Goal: Task Accomplishment & Management: Complete application form

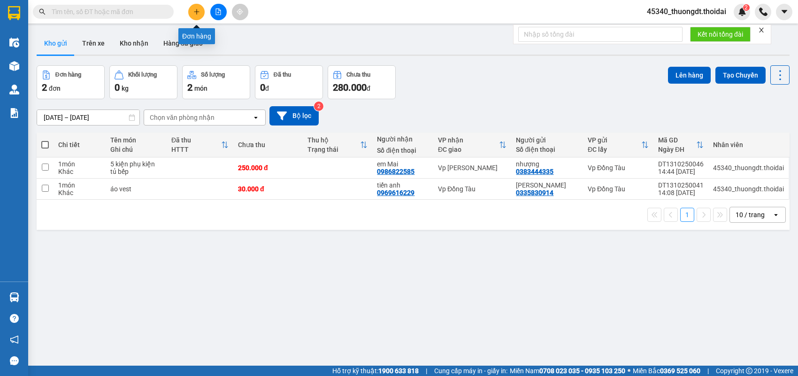
click at [200, 12] on icon "plus" at bounding box center [196, 11] width 7 height 7
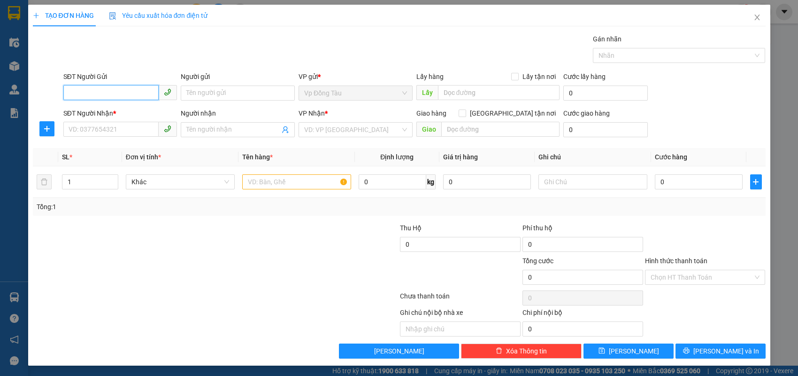
click at [127, 92] on input "SĐT Người Gửi" at bounding box center [111, 92] width 96 height 15
type input "0967915991"
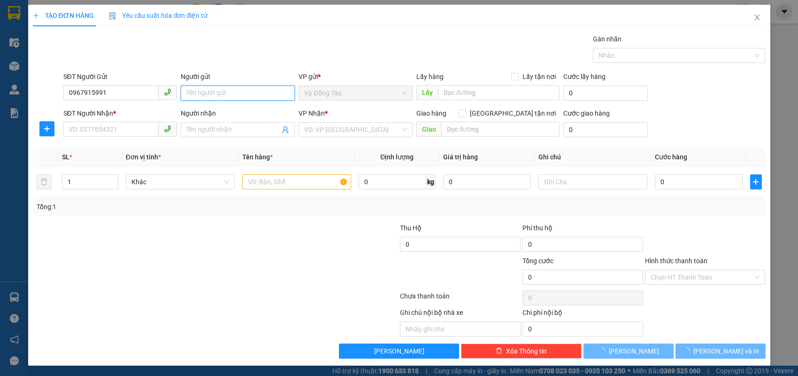
click at [251, 93] on input "Người gửi" at bounding box center [238, 92] width 114 height 15
type input "tiên"
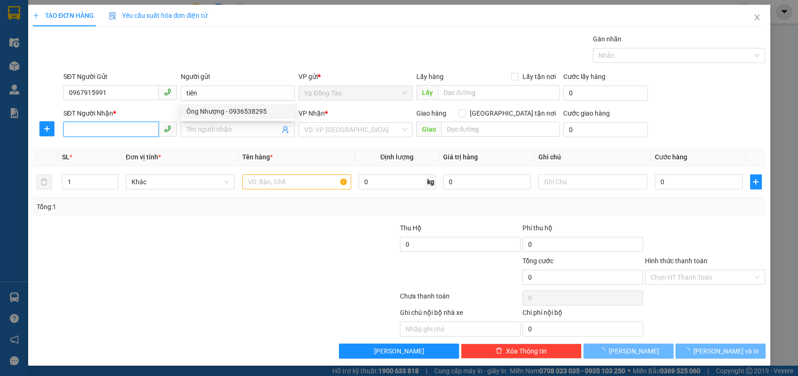
click at [131, 127] on input "SĐT Người Nhận *" at bounding box center [111, 129] width 96 height 15
type input "0961729797"
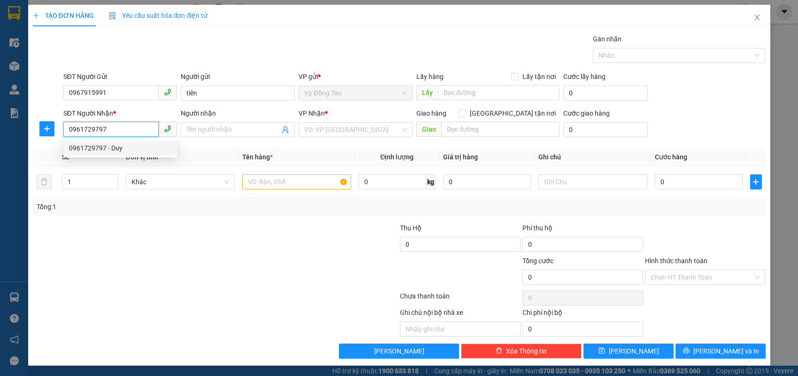
click at [162, 152] on div "0961729797 - Duy" at bounding box center [120, 148] width 103 height 10
type input "Duy"
type input "0961729797"
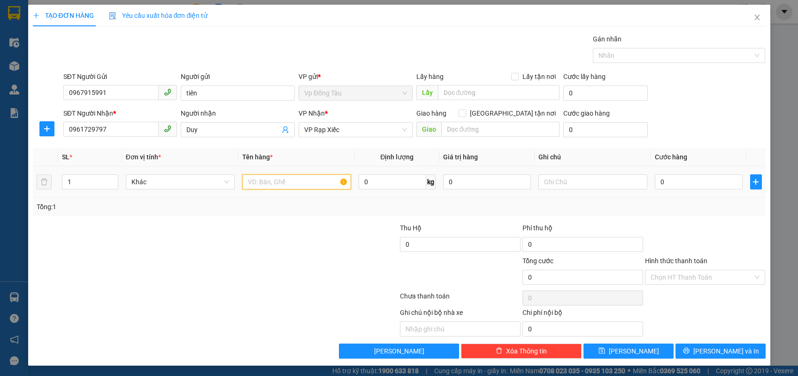
click at [296, 182] on input "text" at bounding box center [296, 181] width 109 height 15
type input "súng máy rửa xe"
click at [680, 179] on input "0" at bounding box center [699, 181] width 88 height 15
click at [370, 132] on span "VP Rạp Xiếc" at bounding box center [355, 130] width 103 height 14
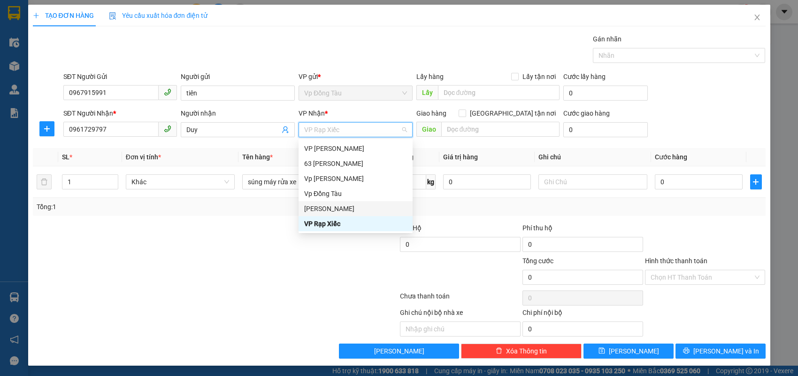
click at [333, 206] on div "[PERSON_NAME]" at bounding box center [355, 208] width 103 height 10
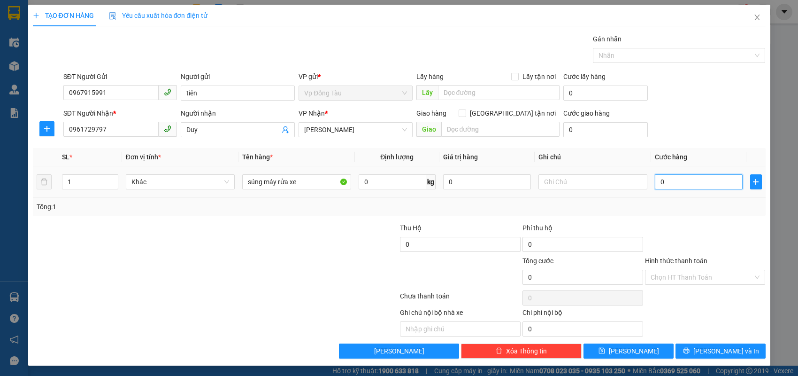
click at [694, 186] on input "0" at bounding box center [699, 181] width 88 height 15
type input "3"
type input "30"
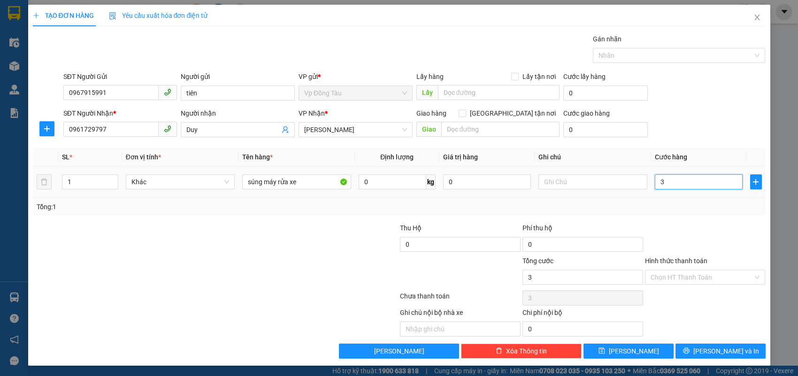
type input "30"
type input "30.000"
click at [711, 277] on input "Hình thức thanh toán" at bounding box center [702, 277] width 103 height 14
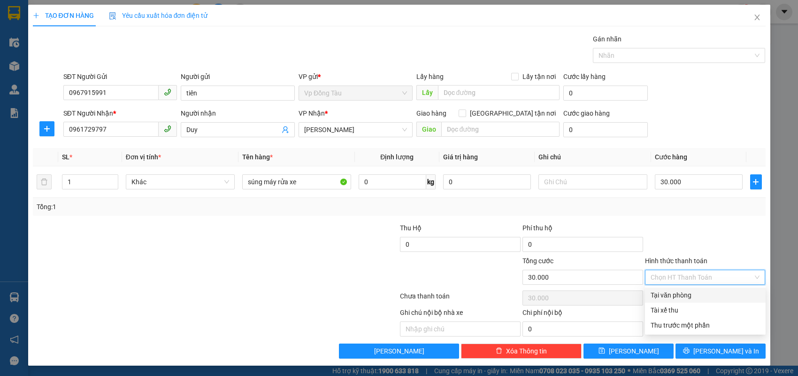
click at [698, 296] on div "Tại văn phòng" at bounding box center [705, 295] width 109 height 10
type input "0"
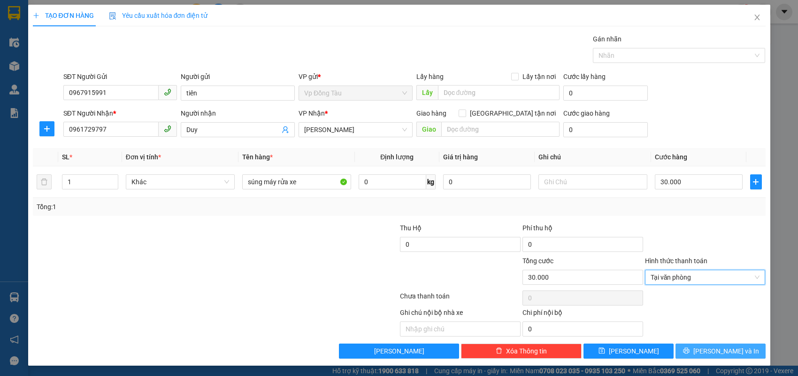
click at [723, 350] on span "[PERSON_NAME] và In" at bounding box center [727, 351] width 66 height 10
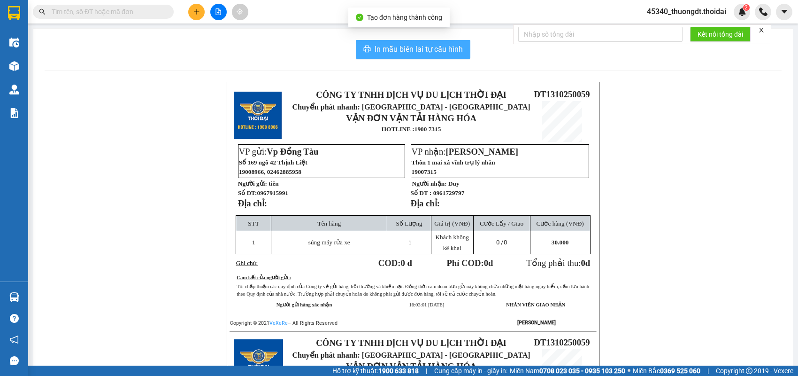
click at [431, 55] on button "In mẫu biên lai tự cấu hình" at bounding box center [413, 49] width 115 height 19
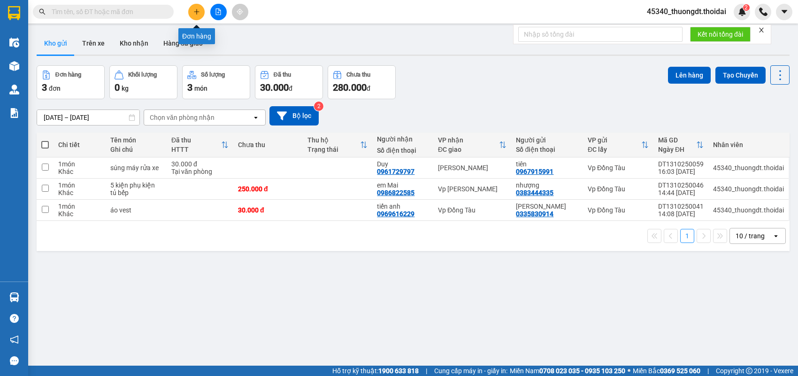
click at [195, 12] on icon "plus" at bounding box center [196, 11] width 7 height 7
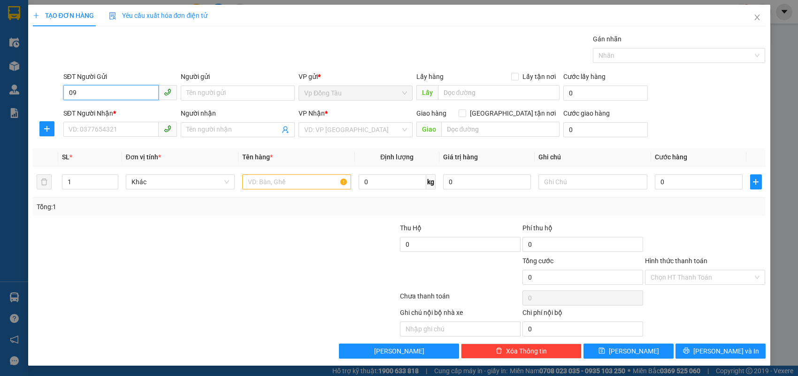
type input "0"
click at [124, 116] on div "0946666677 - [GEOGRAPHIC_DATA]" at bounding box center [121, 111] width 117 height 15
type input "0946666677"
type input "[PERSON_NAME]"
type input "0946666677"
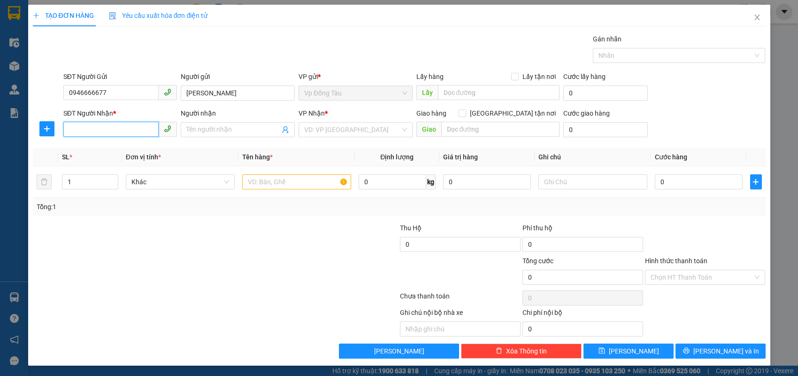
click at [122, 128] on input "SĐT Người Nhận *" at bounding box center [111, 129] width 96 height 15
click at [110, 146] on div "0946666677 - [GEOGRAPHIC_DATA]" at bounding box center [122, 148] width 106 height 10
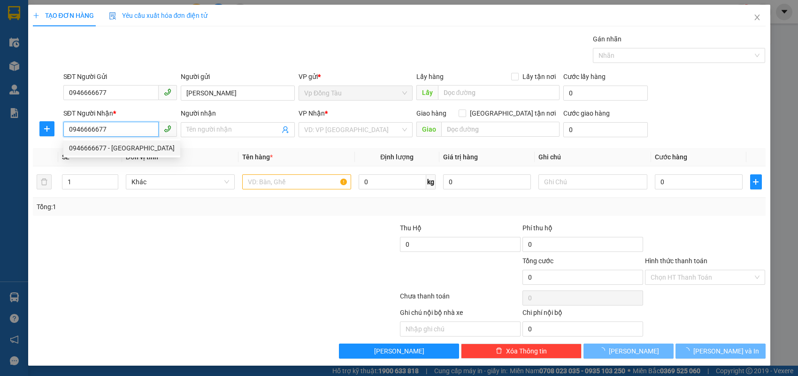
type input "0946666677"
type input "[PERSON_NAME]"
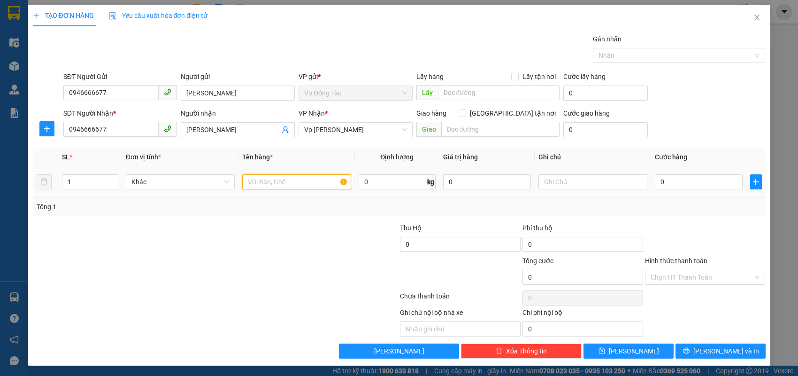
click at [282, 183] on input "text" at bounding box center [296, 181] width 109 height 15
type input "bánh"
click at [678, 178] on input "0" at bounding box center [699, 181] width 88 height 15
type input "3"
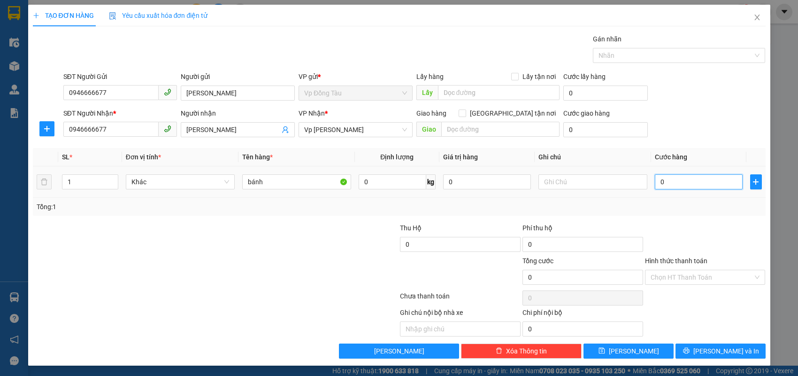
type input "3"
type input "30"
type input "30.000"
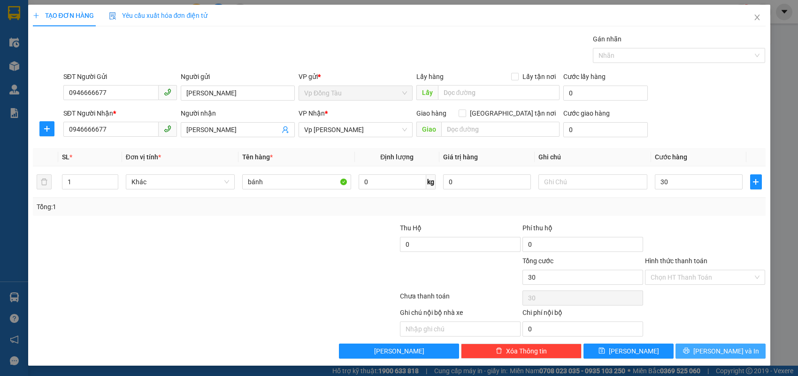
type input "30.000"
click at [699, 349] on button "[PERSON_NAME] và In" at bounding box center [721, 350] width 90 height 15
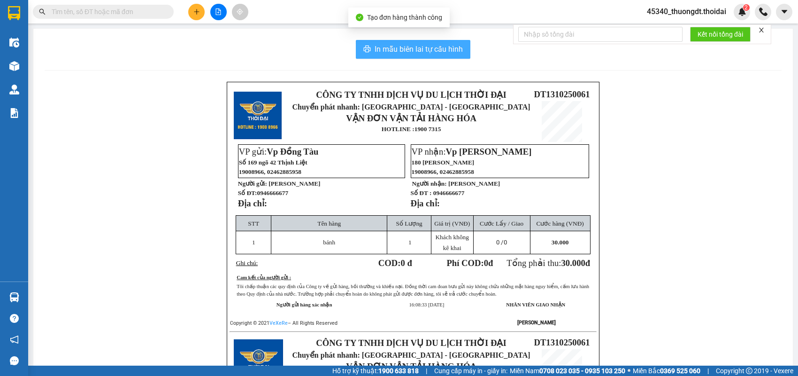
click at [390, 48] on span "In mẫu biên lai tự cấu hình" at bounding box center [419, 49] width 88 height 12
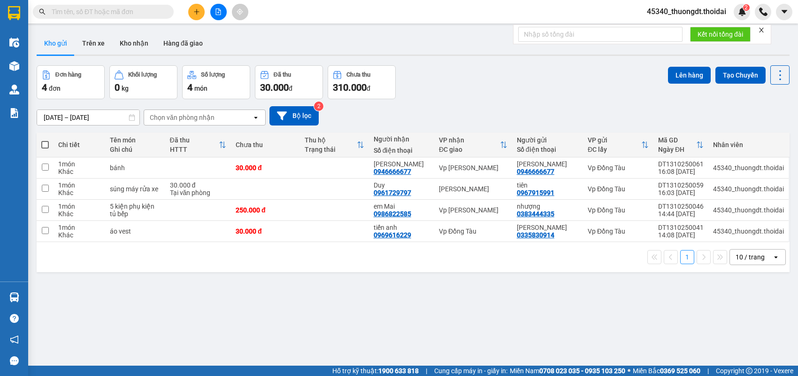
click at [197, 13] on icon "plus" at bounding box center [196, 11] width 7 height 7
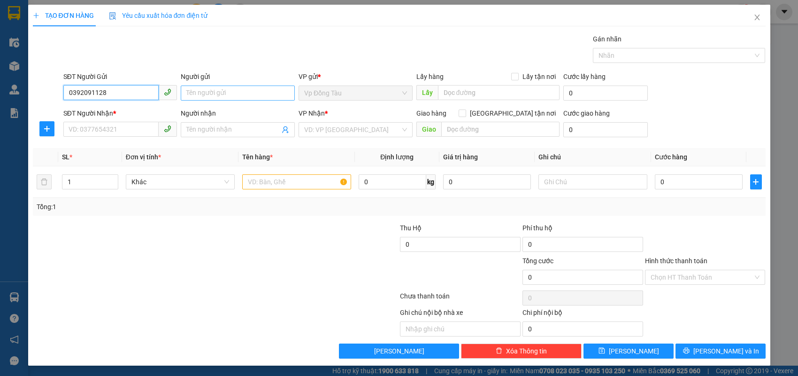
type input "0392091128"
click at [197, 91] on input "Người gửi" at bounding box center [238, 92] width 114 height 15
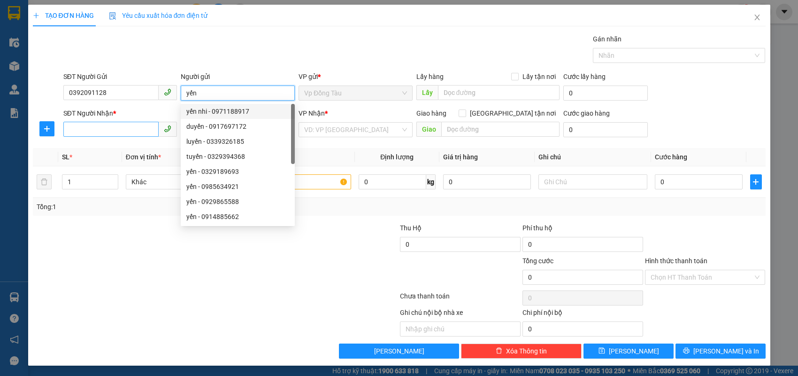
type input "yến"
click at [137, 126] on input "SĐT Người Nhận *" at bounding box center [111, 129] width 96 height 15
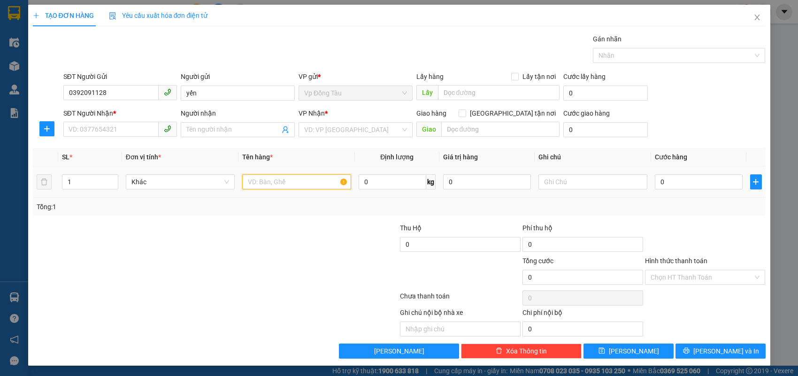
click at [286, 186] on input "text" at bounding box center [296, 181] width 109 height 15
type input "cục"
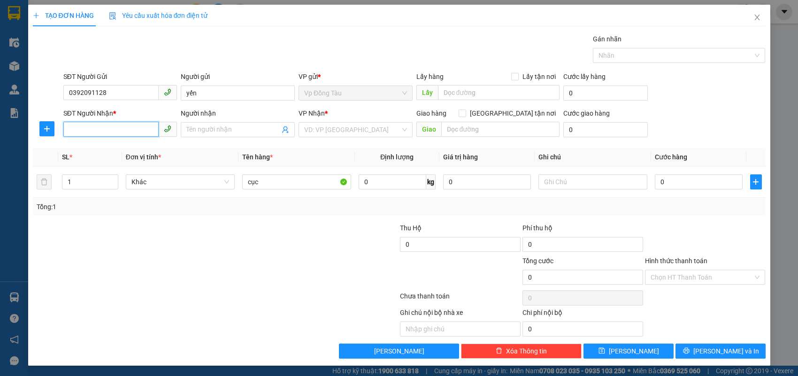
click at [141, 130] on input "SĐT Người Nhận *" at bounding box center [111, 129] width 96 height 15
click at [150, 129] on input "SĐT Người Nhận *" at bounding box center [111, 129] width 96 height 15
click at [128, 145] on div "0979453014 - [GEOGRAPHIC_DATA]" at bounding box center [122, 148] width 106 height 10
type input "0979453014"
type input "Lan anh"
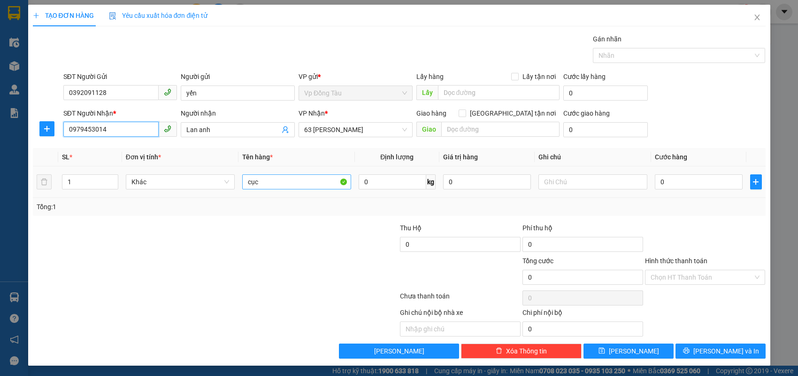
type input "0979453014"
click at [310, 177] on input "cục" at bounding box center [296, 181] width 109 height 15
type input "cục phát wifi"
click at [684, 180] on input "0" at bounding box center [699, 181] width 88 height 15
type input "3"
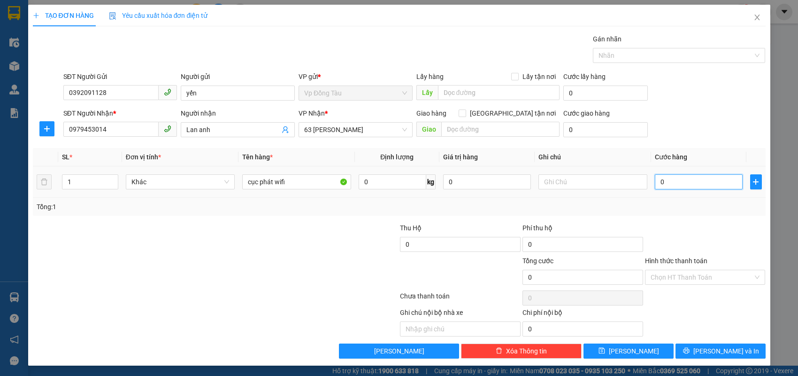
type input "3"
type input "30"
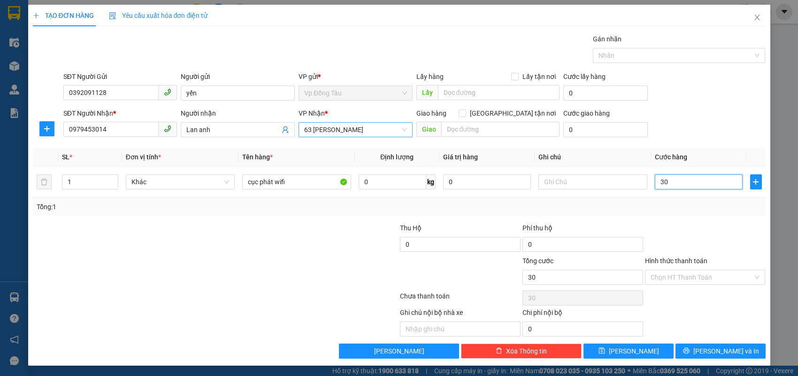
click at [365, 134] on span "63 [PERSON_NAME]" at bounding box center [355, 130] width 103 height 14
type input "30.000"
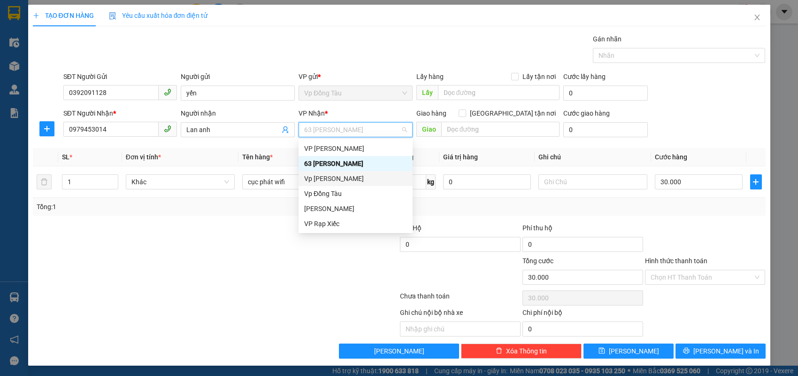
click at [338, 178] on div "Vp [PERSON_NAME]" at bounding box center [355, 178] width 103 height 10
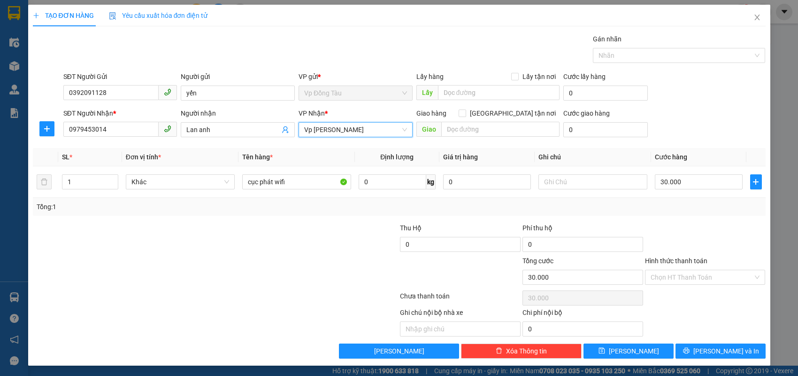
click at [380, 130] on span "Vp [PERSON_NAME]" at bounding box center [355, 130] width 103 height 14
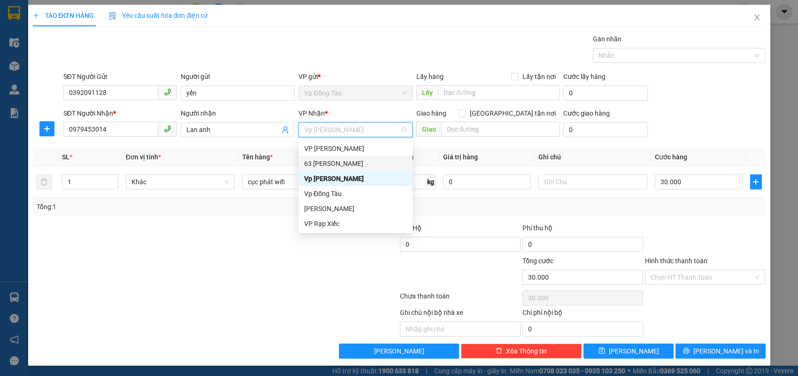
click at [363, 165] on div "63 [PERSON_NAME]" at bounding box center [355, 163] width 103 height 10
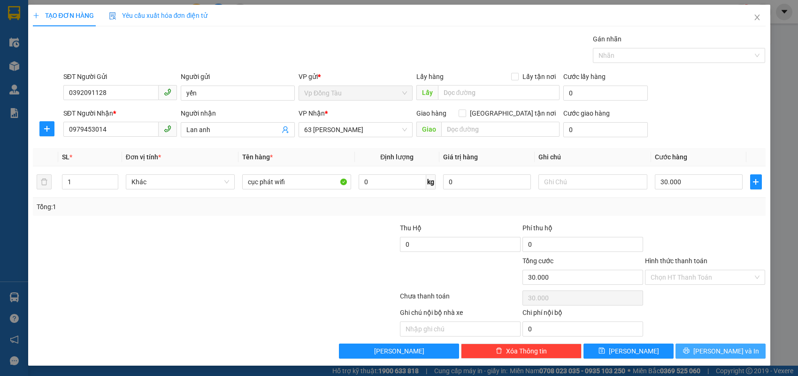
click at [694, 343] on button "[PERSON_NAME] và In" at bounding box center [721, 350] width 90 height 15
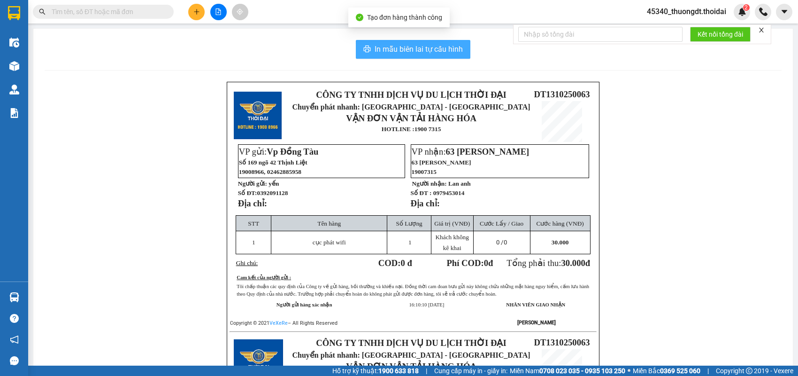
click at [450, 54] on span "In mẫu biên lai tự cấu hình" at bounding box center [419, 49] width 88 height 12
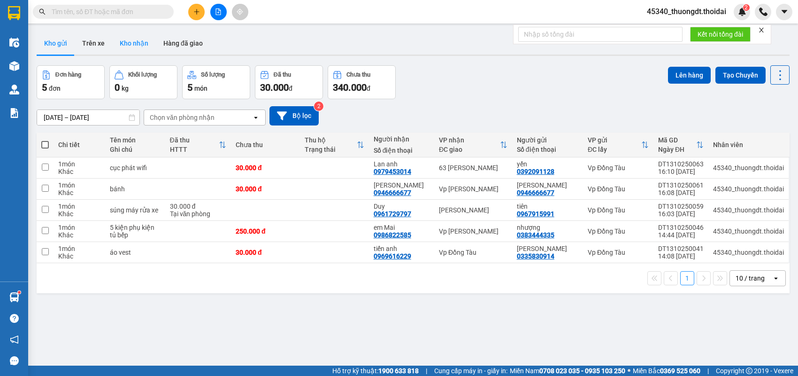
click at [139, 40] on button "Kho nhận" at bounding box center [134, 43] width 44 height 23
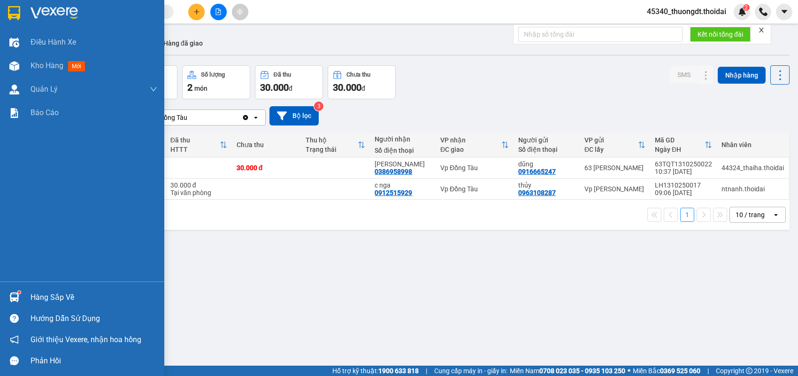
click at [39, 298] on div "Hàng sắp về" at bounding box center [94, 297] width 127 height 14
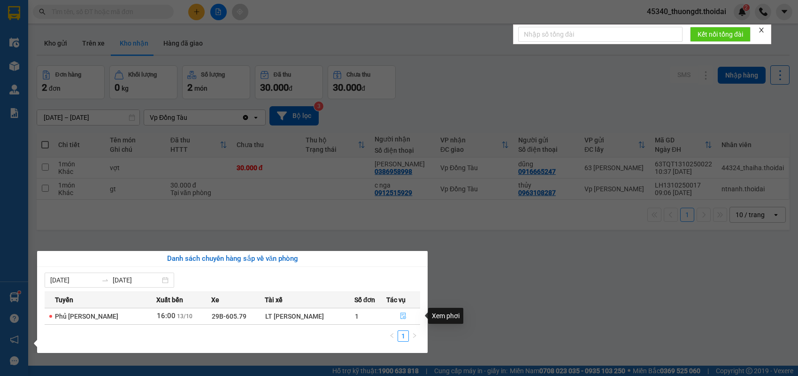
click at [401, 314] on icon "file-done" at bounding box center [404, 315] width 6 height 7
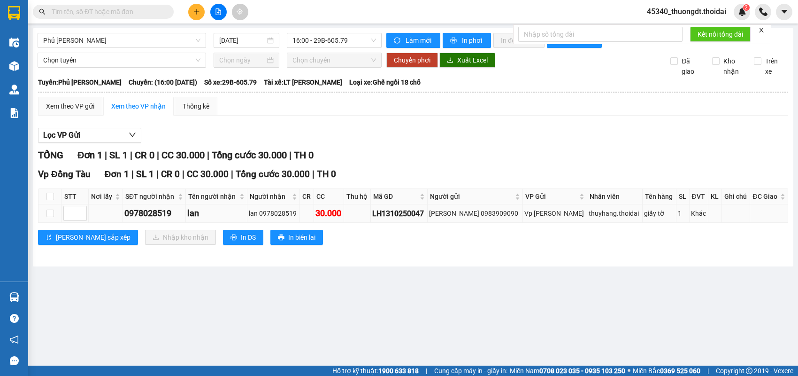
click at [56, 221] on td at bounding box center [50, 213] width 23 height 18
click at [53, 217] on input "checkbox" at bounding box center [50, 213] width 8 height 8
checkbox input "true"
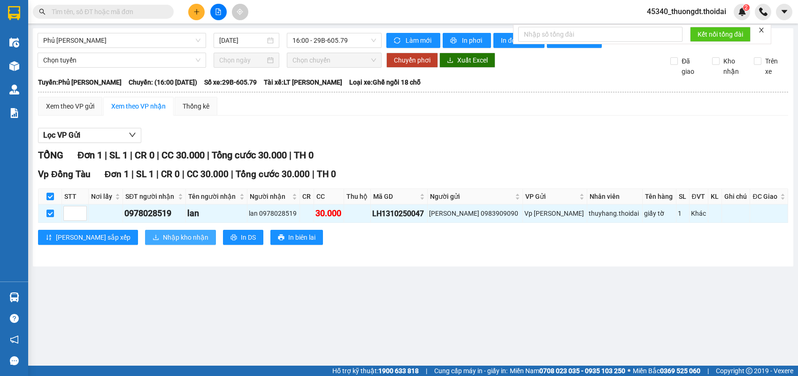
click at [163, 242] on span "Nhập kho nhận" at bounding box center [186, 237] width 46 height 10
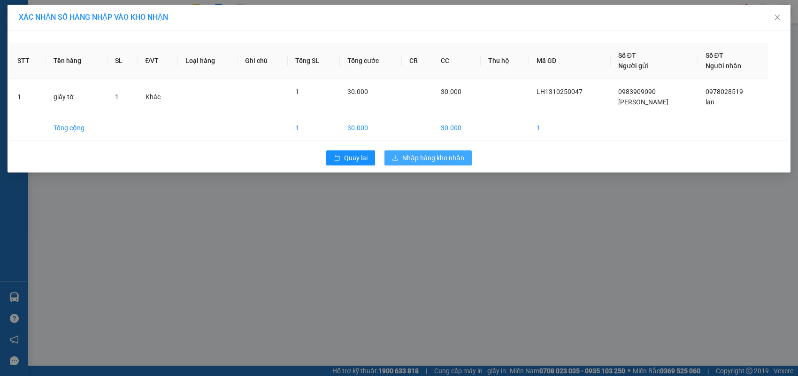
click at [416, 151] on button "Nhập hàng kho nhận" at bounding box center [428, 157] width 87 height 15
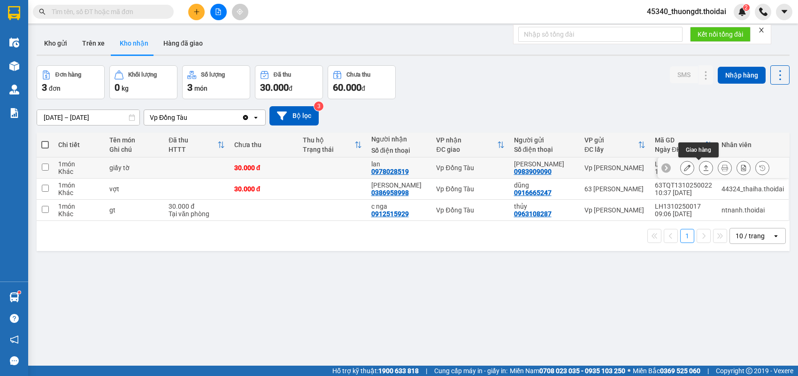
click at [703, 167] on icon at bounding box center [706, 167] width 7 height 7
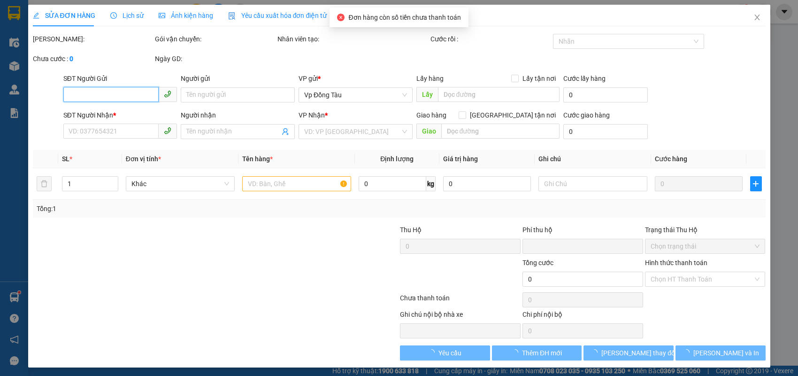
type input "0983909090"
type input "[PERSON_NAME]"
type input "0978028519"
type input "lan"
type input "0"
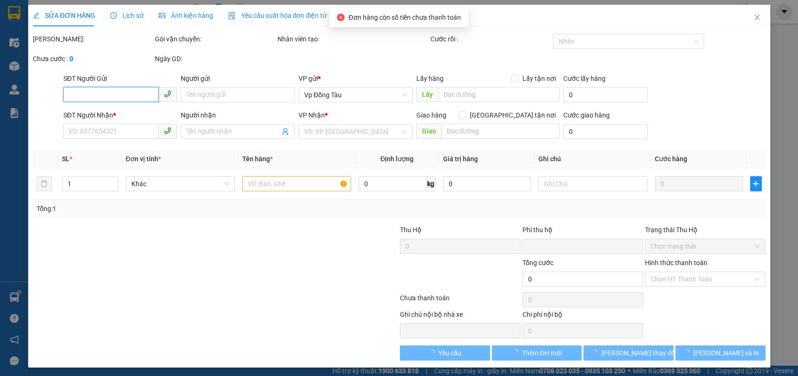
type input "30.000"
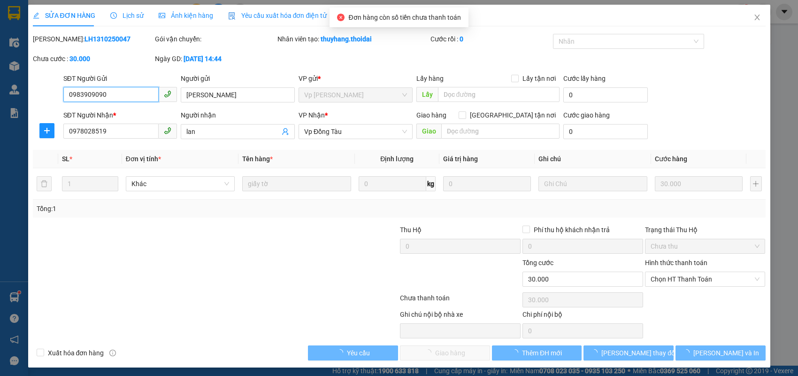
click at [681, 283] on span "Chọn HT Thanh Toán" at bounding box center [705, 279] width 109 height 14
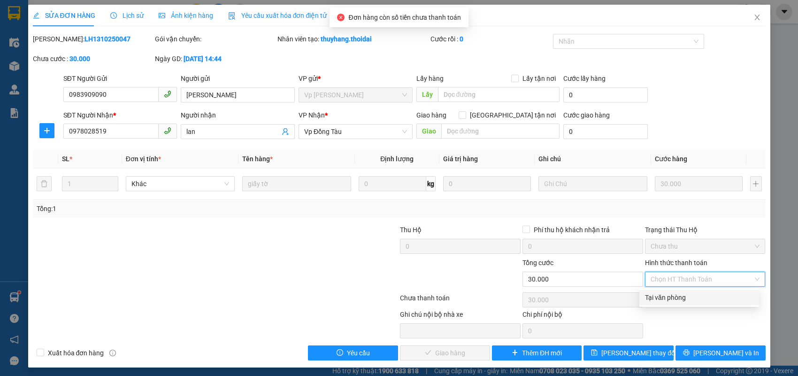
click at [680, 297] on div "Tại văn phòng" at bounding box center [699, 297] width 108 height 10
type input "0"
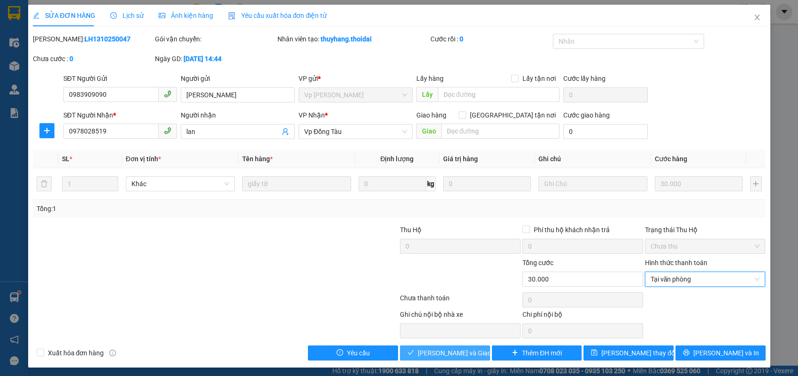
click at [469, 348] on span "[PERSON_NAME] và Giao hàng" at bounding box center [463, 353] width 90 height 10
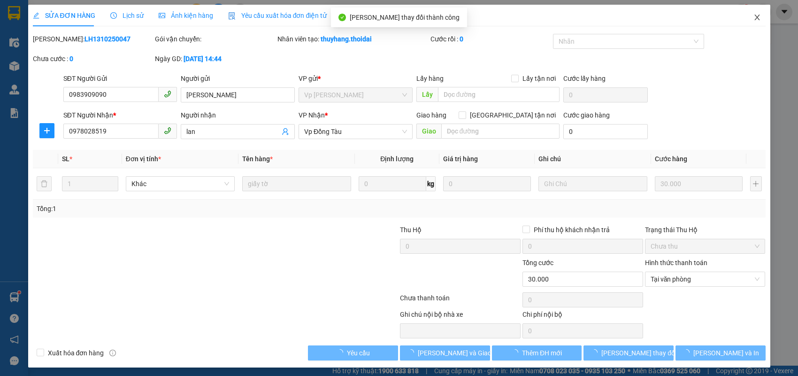
click at [754, 21] on icon "close" at bounding box center [758, 18] width 8 height 8
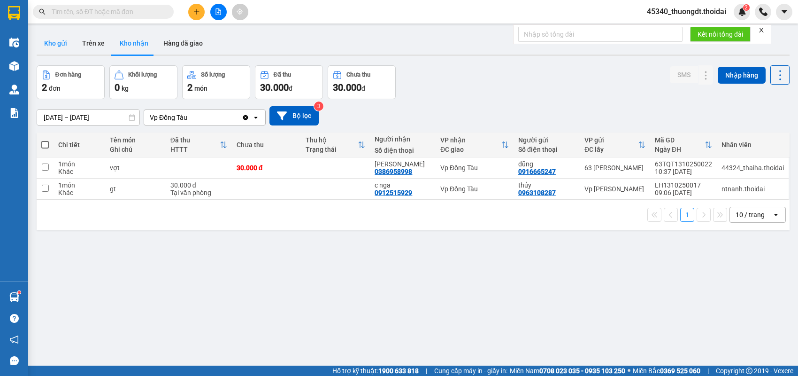
click at [62, 47] on button "Kho gửi" at bounding box center [56, 43] width 38 height 23
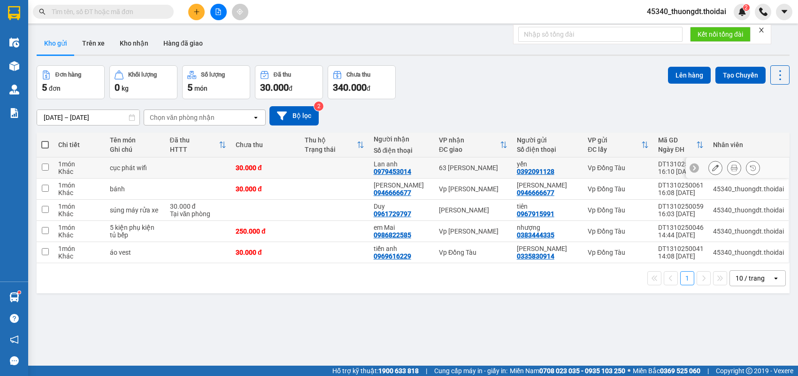
click at [122, 170] on div "cục phát wifi" at bounding box center [135, 168] width 51 height 8
checkbox input "true"
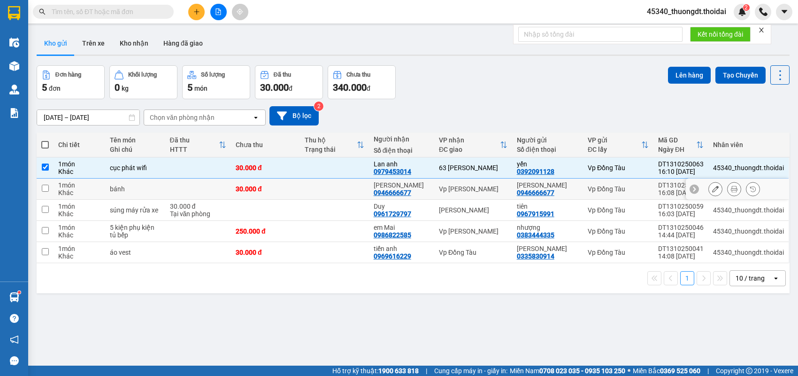
click at [107, 186] on td "bánh" at bounding box center [135, 188] width 60 height 21
checkbox input "true"
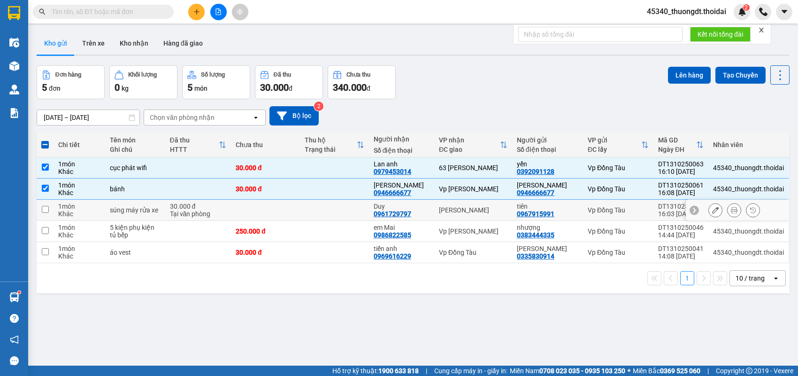
click at [118, 215] on td "súng máy rửa xe" at bounding box center [135, 210] width 60 height 21
checkbox input "true"
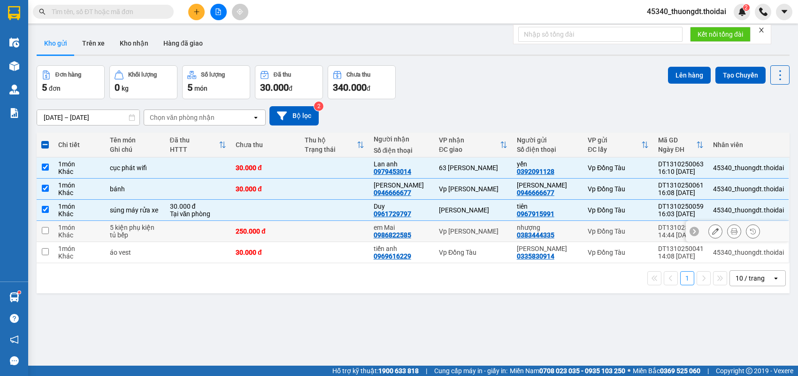
click at [115, 234] on div "5 kiện phụ kiện tủ bếp" at bounding box center [135, 231] width 51 height 15
checkbox input "true"
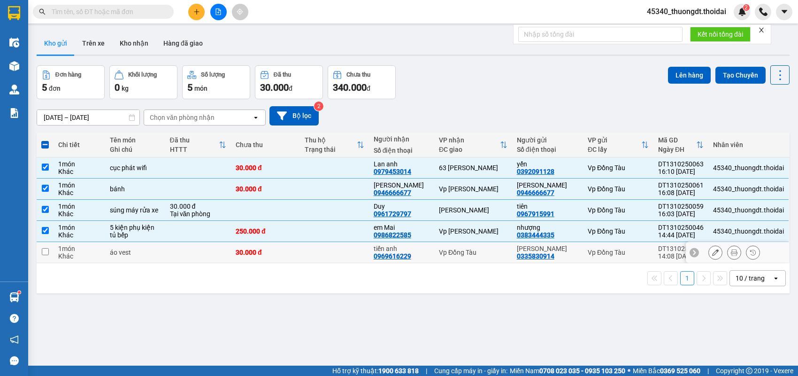
click at [113, 253] on div "áo vest" at bounding box center [135, 252] width 51 height 8
checkbox input "true"
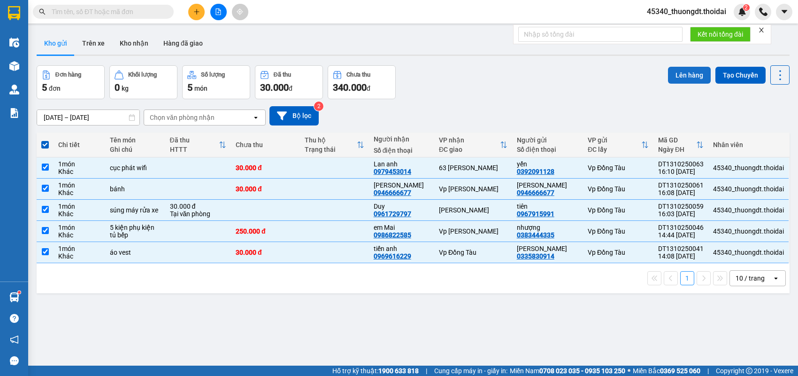
click at [681, 74] on button "Lên hàng" at bounding box center [689, 75] width 43 height 17
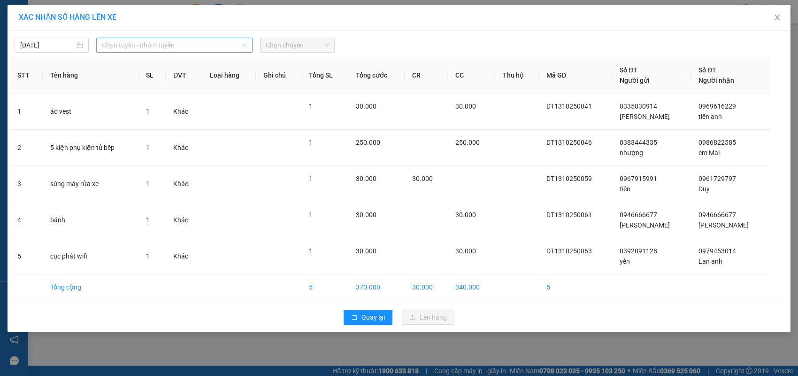
click at [167, 45] on span "Chọn tuyến - nhóm tuyến" at bounding box center [174, 45] width 145 height 14
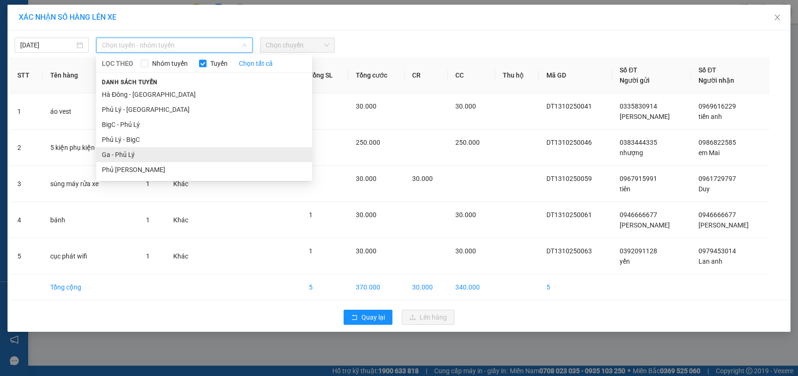
click at [144, 149] on li "Ga - Phủ Lý" at bounding box center [204, 154] width 216 height 15
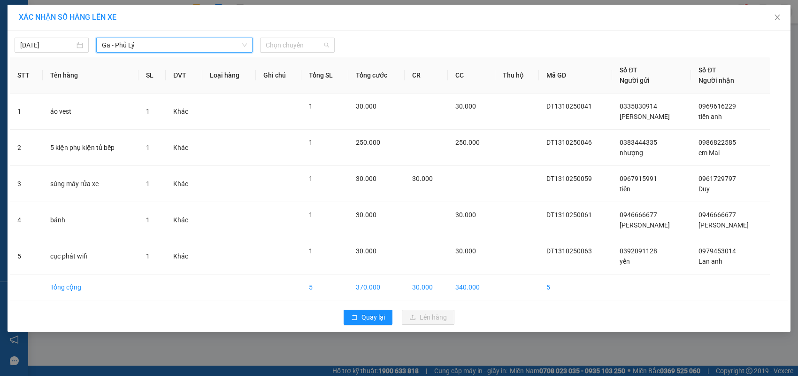
drag, startPoint x: 307, startPoint y: 51, endPoint x: 317, endPoint y: 98, distance: 48.5
click at [308, 50] on span "Chọn chuyến" at bounding box center [297, 45] width 63 height 14
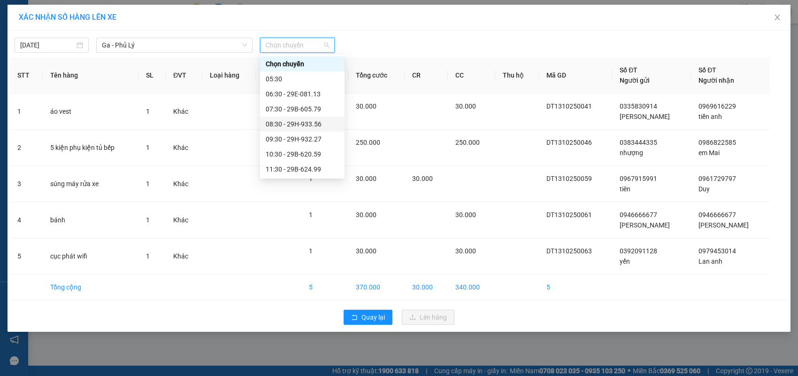
scroll to position [94, 0]
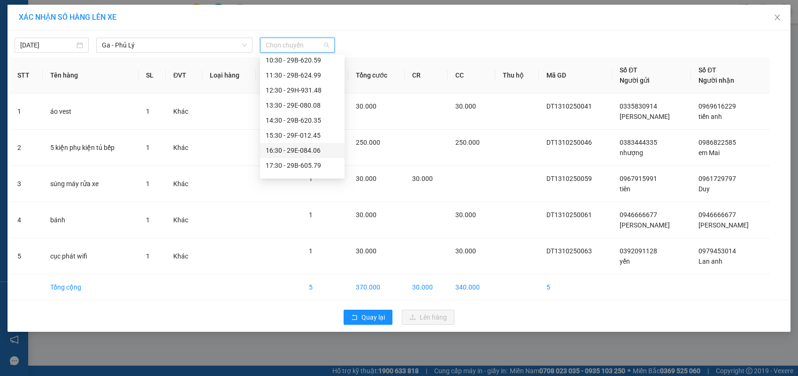
click at [313, 148] on div "16:30 - 29E-084.06" at bounding box center [302, 150] width 73 height 10
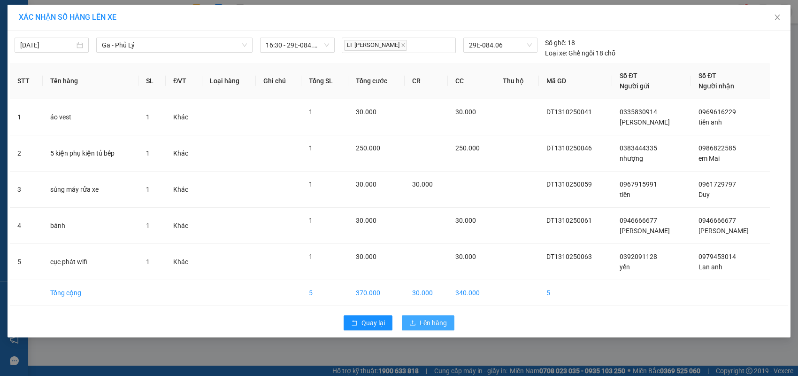
click at [426, 319] on span "Lên hàng" at bounding box center [433, 322] width 27 height 10
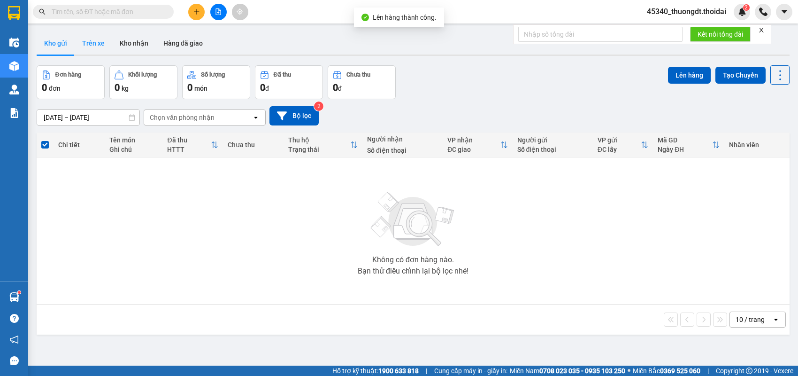
click at [92, 43] on button "Trên xe" at bounding box center [94, 43] width 38 height 23
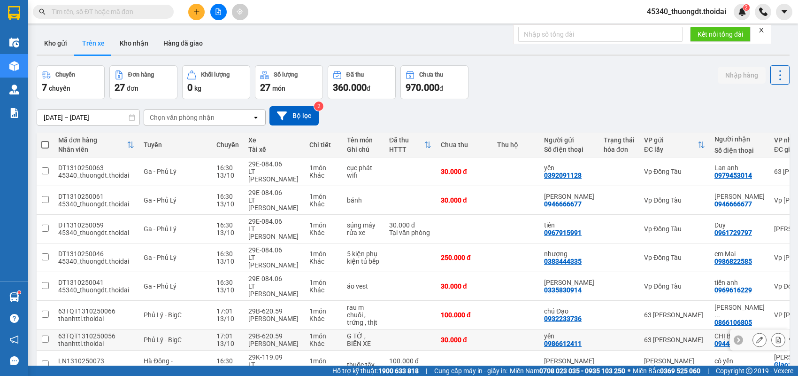
scroll to position [67, 0]
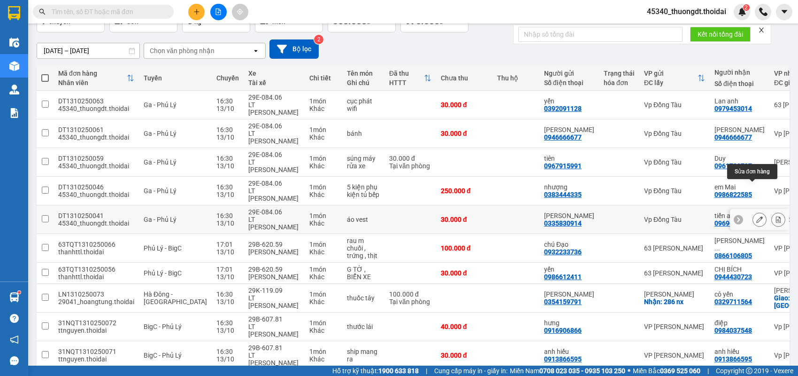
click at [757, 216] on icon at bounding box center [760, 219] width 7 height 7
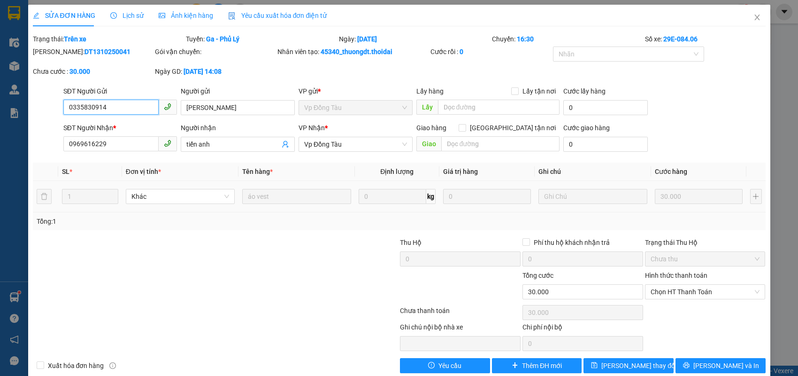
type input "0335830914"
type input "[PERSON_NAME]"
type input "0969616229"
type input "tiến anh"
type input "0"
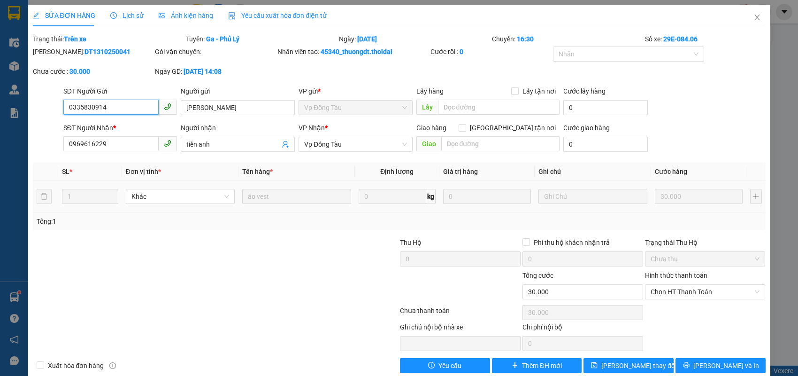
type input "30.000"
click at [369, 145] on span "Vp Đồng Tàu" at bounding box center [355, 144] width 103 height 14
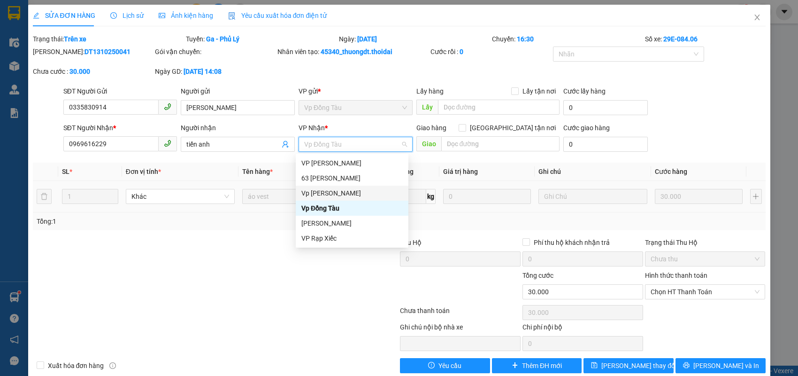
click at [342, 195] on div "Vp [PERSON_NAME]" at bounding box center [352, 193] width 101 height 10
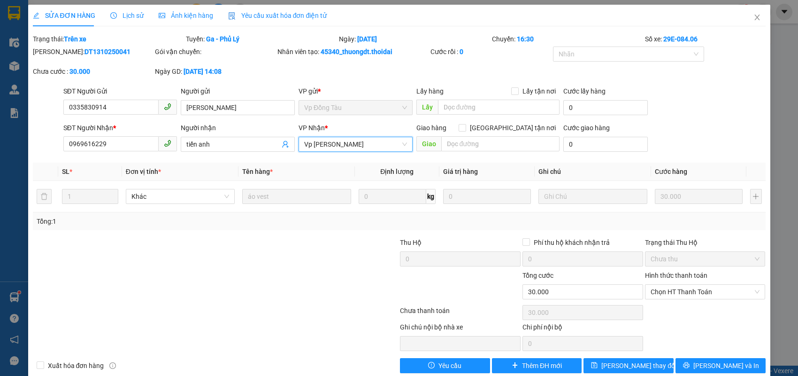
scroll to position [15, 0]
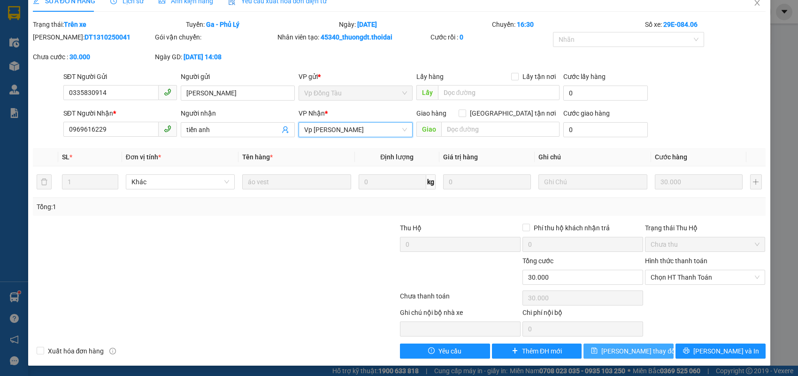
click at [639, 351] on span "[PERSON_NAME] thay đổi" at bounding box center [639, 351] width 75 height 10
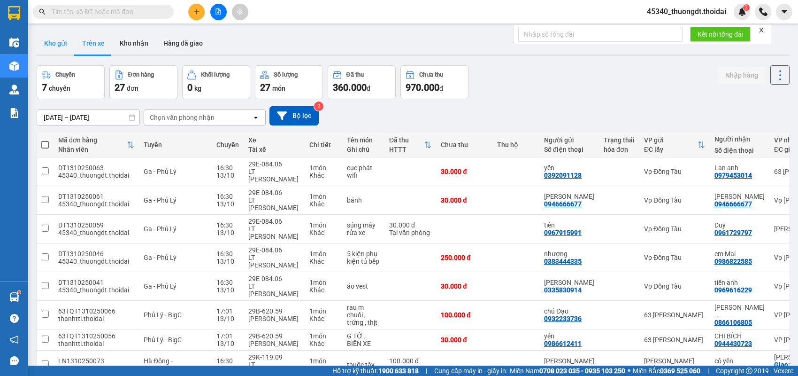
click at [68, 45] on button "Kho gửi" at bounding box center [56, 43] width 38 height 23
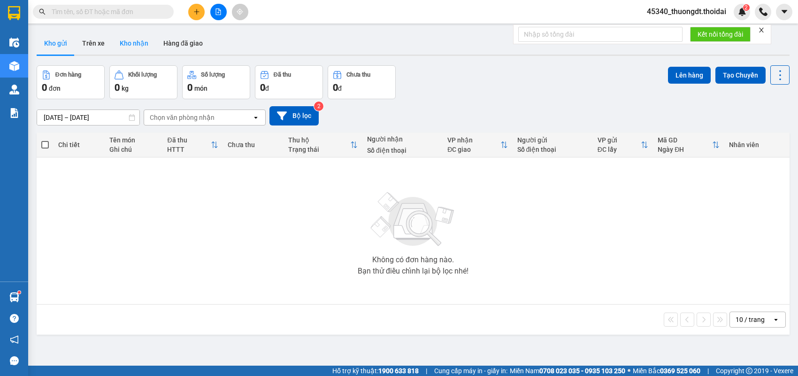
click at [125, 46] on button "Kho nhận" at bounding box center [134, 43] width 44 height 23
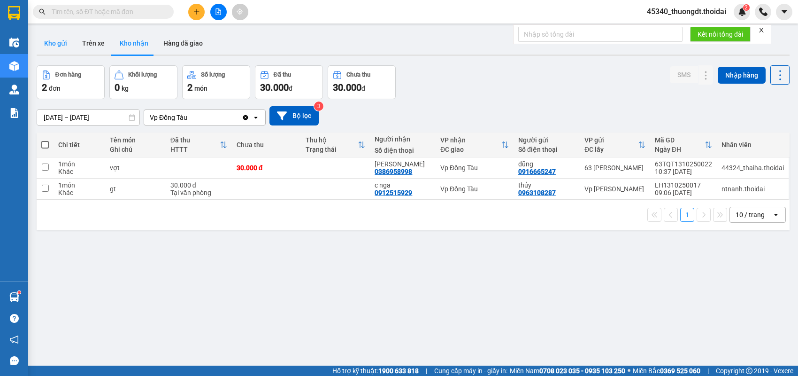
click at [52, 48] on button "Kho gửi" at bounding box center [56, 43] width 38 height 23
